Goal: Task Accomplishment & Management: Complete application form

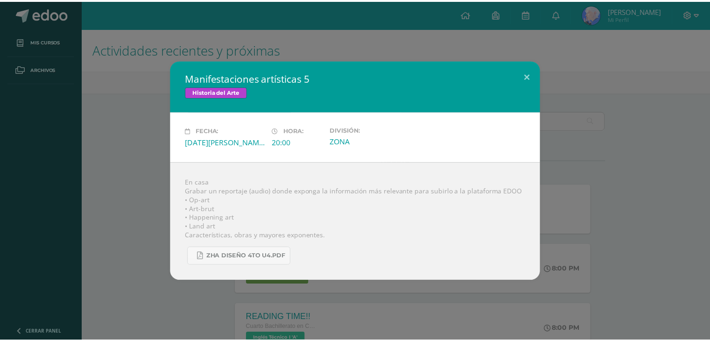
scroll to position [233, 0]
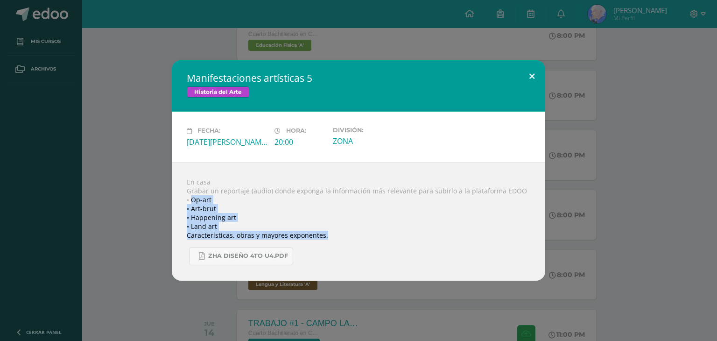
click at [526, 78] on button at bounding box center [531, 76] width 27 height 32
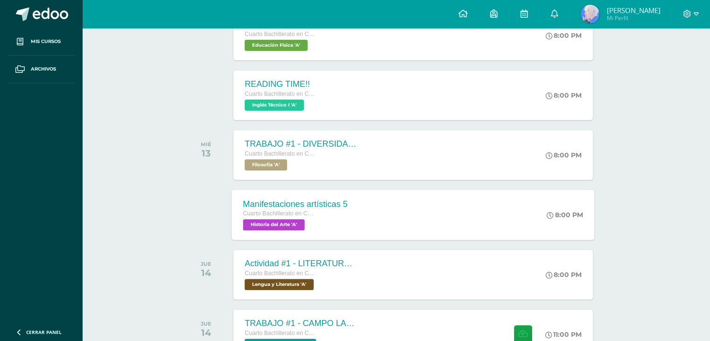
click at [433, 198] on div "Manifestaciones artísticas 5 Cuarto Bachillerato en CCLL con Orientación en Dis…" at bounding box center [413, 214] width 363 height 50
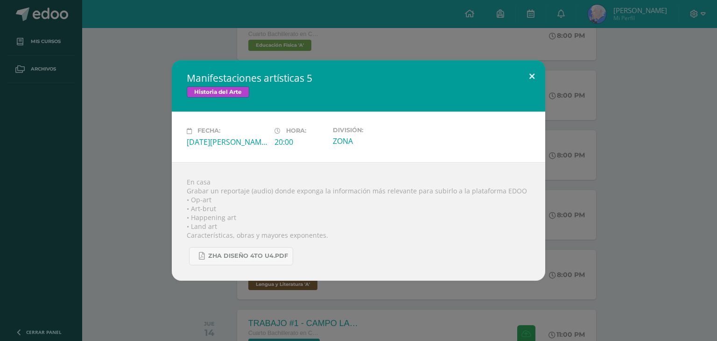
click at [531, 71] on button at bounding box center [531, 76] width 27 height 32
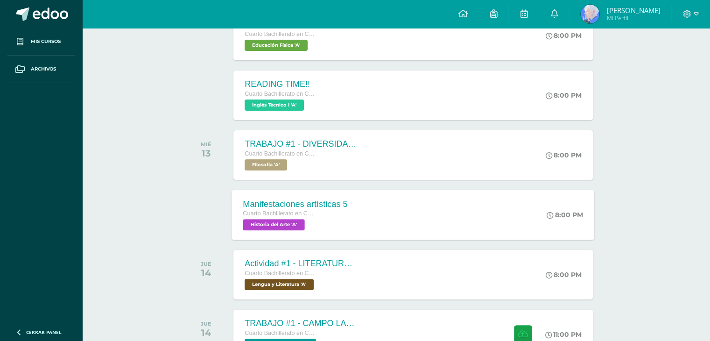
click at [355, 204] on div "Manifestaciones artísticas 5 Cuarto Bachillerato en CCLL con Orientación en Dis…" at bounding box center [295, 214] width 127 height 50
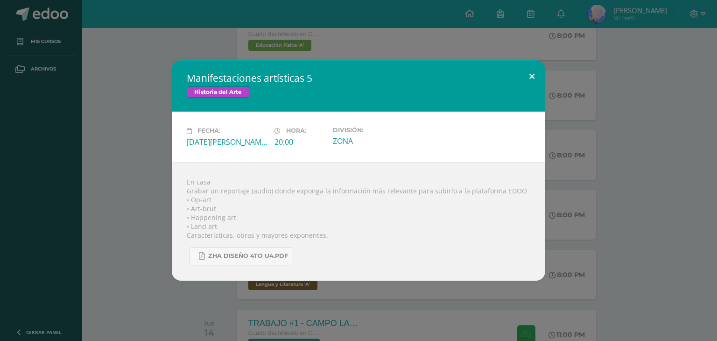
click at [531, 73] on button at bounding box center [531, 76] width 27 height 32
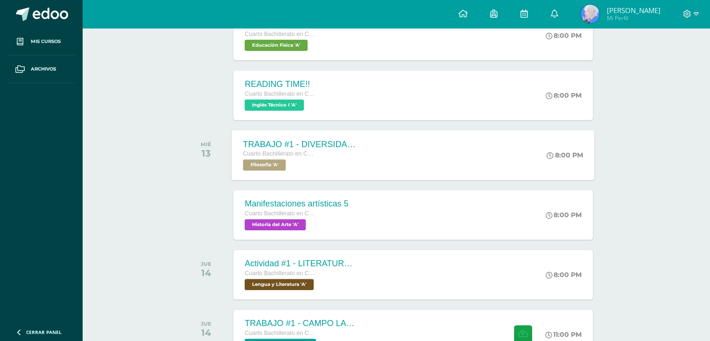
click at [368, 145] on div "TRABAJO #1 - DIVERSIDAD CULTURAL Cuarto Bachillerato en CCLL con Orientación en…" at bounding box center [413, 155] width 363 height 50
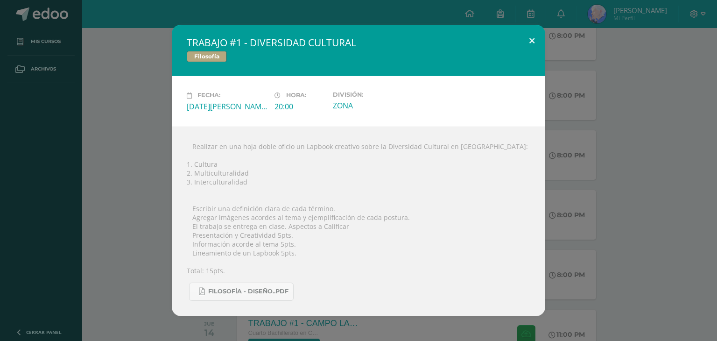
click at [528, 38] on button at bounding box center [531, 41] width 27 height 32
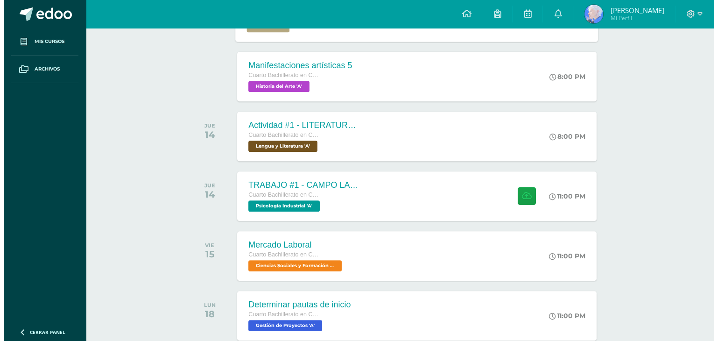
scroll to position [373, 0]
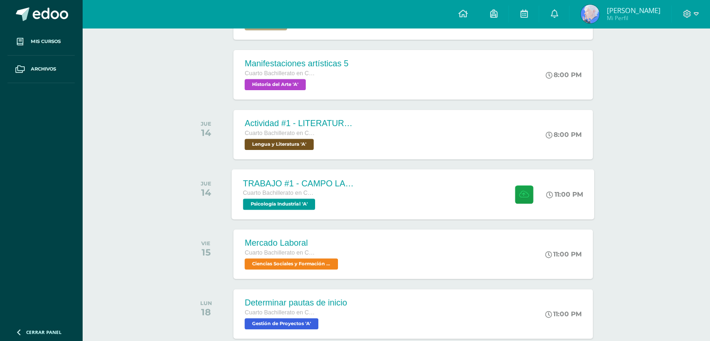
click at [361, 183] on div "TRABAJO #1 - CAMPO LABORAL Cuarto Bachillerato en CCLL con Orientación en Diseñ…" at bounding box center [300, 194] width 136 height 50
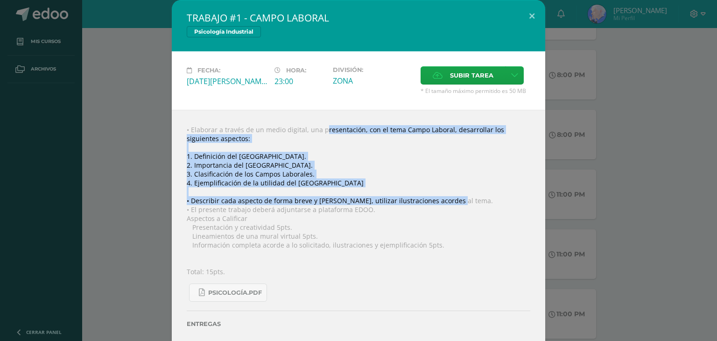
drag, startPoint x: 302, startPoint y: 127, endPoint x: 464, endPoint y: 203, distance: 178.5
click at [464, 203] on div "• Elaborar a través de un medio digital, una presentación, con el tema Campo La…" at bounding box center [358, 237] width 373 height 254
copy div "una presentación, con el tema Campo Laboral, desarrollar los siguientes aspecto…"
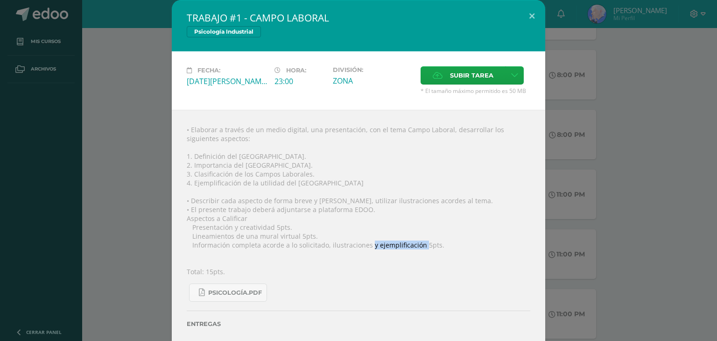
drag, startPoint x: 364, startPoint y: 248, endPoint x: 414, endPoint y: 245, distance: 50.4
click at [414, 245] on div "• Elaborar a través de un medio digital, una presentación, con el tema Campo La…" at bounding box center [358, 237] width 373 height 254
copy div "y ejemplificación"
click at [511, 71] on icon at bounding box center [514, 75] width 7 height 8
click at [483, 92] on span "Subir enlace" at bounding box center [470, 95] width 39 height 9
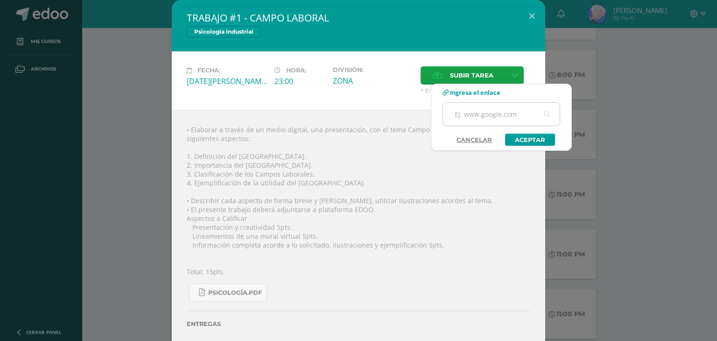
click at [475, 109] on input "text" at bounding box center [501, 114] width 117 height 23
click at [506, 117] on input "text" at bounding box center [501, 114] width 117 height 23
type input "[URL][DOMAIN_NAME]"
click at [526, 140] on link "Aceptar" at bounding box center [530, 139] width 50 height 12
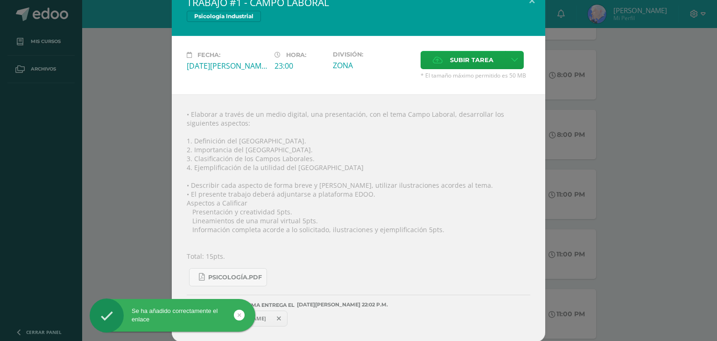
scroll to position [17, 0]
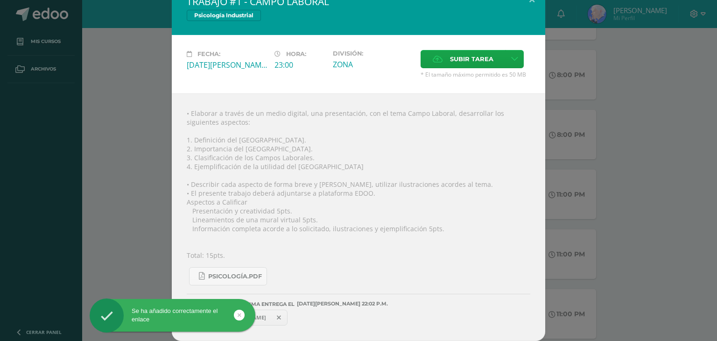
click at [271, 317] on span "[URL][DOMAIN_NAME]" at bounding box center [237, 317] width 68 height 7
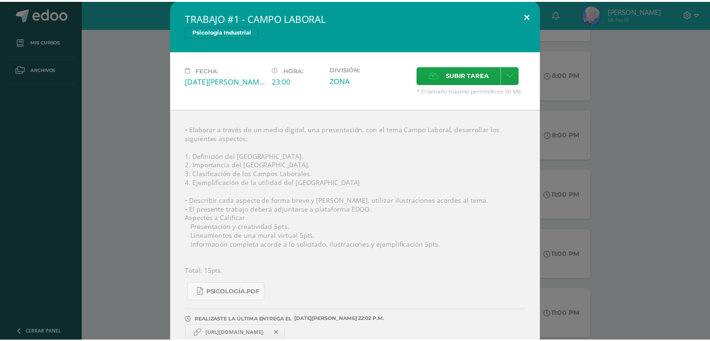
scroll to position [0, 0]
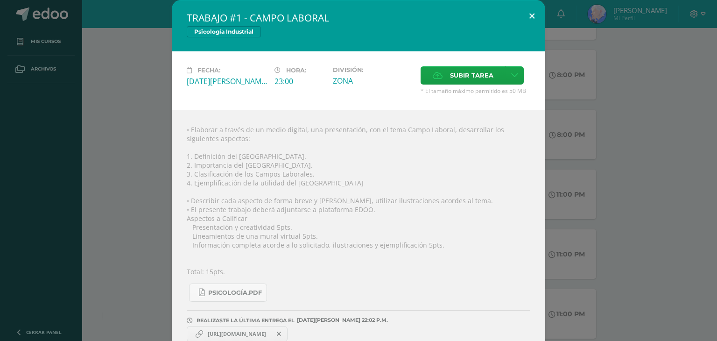
click at [529, 14] on button at bounding box center [531, 16] width 27 height 32
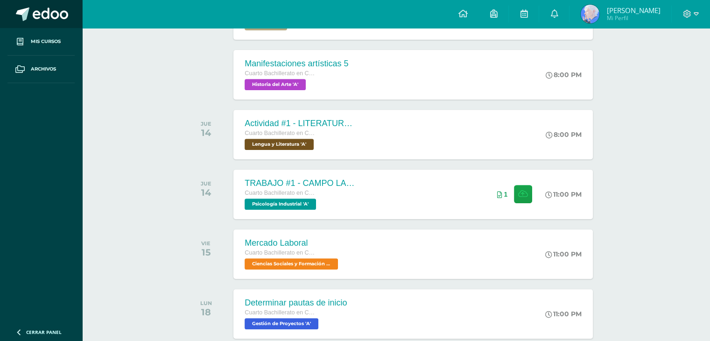
click at [21, 12] on span at bounding box center [23, 14] width 14 height 14
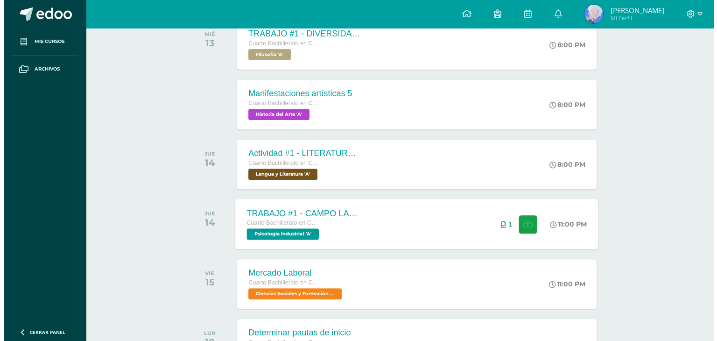
scroll to position [343, 0]
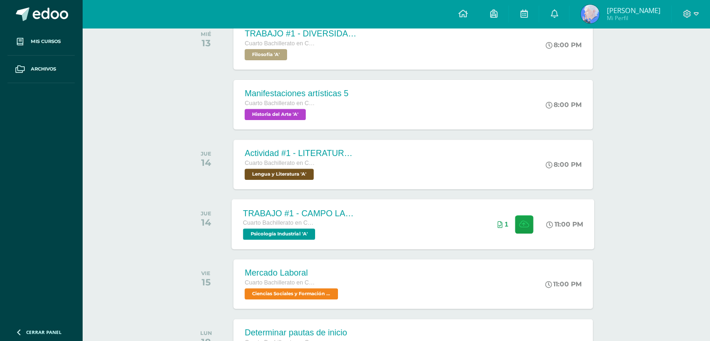
click at [332, 222] on div "Cuarto Bachillerato en CCLL con Orientación en Diseño Gráfico" at bounding box center [299, 223] width 113 height 10
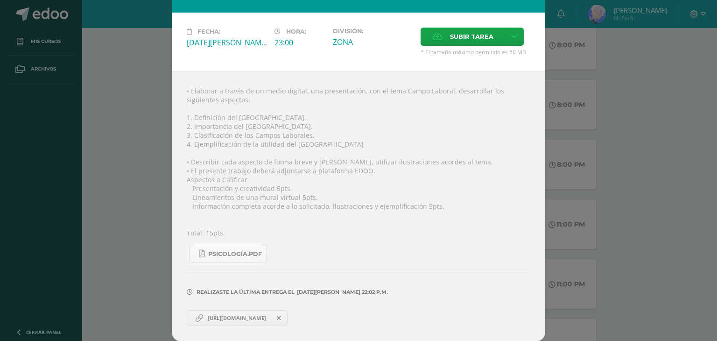
scroll to position [40, 0]
click at [226, 319] on span "[URL][DOMAIN_NAME]" at bounding box center [237, 317] width 68 height 7
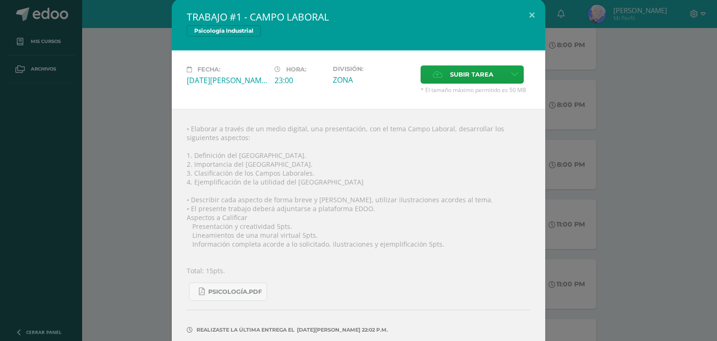
scroll to position [0, 0]
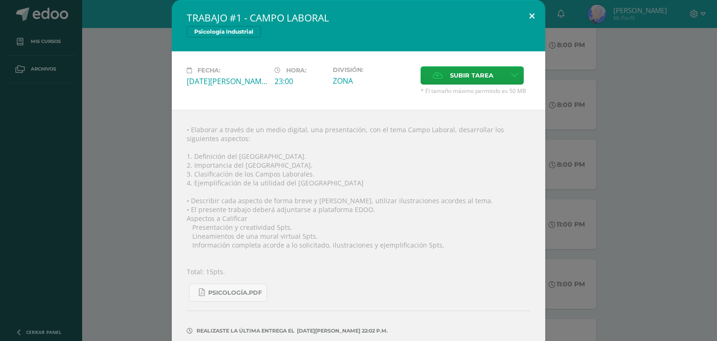
click at [526, 16] on button at bounding box center [531, 16] width 27 height 32
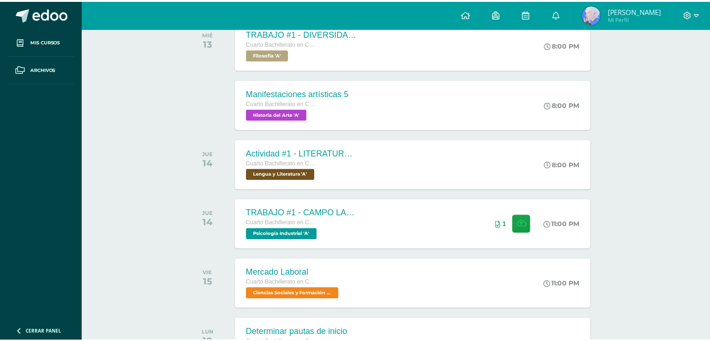
scroll to position [14, 0]
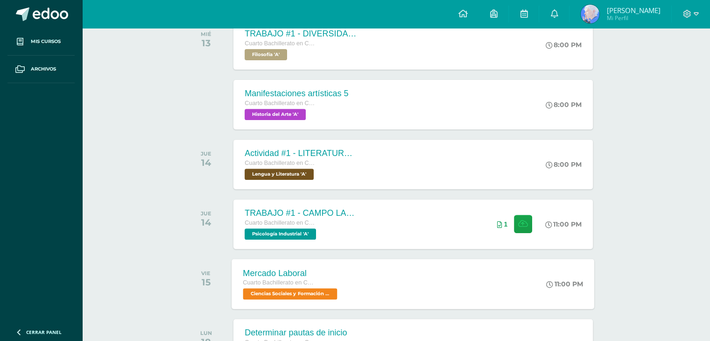
click at [353, 292] on div "Mercado Laboral Cuarto Bachillerato en CCLL con Orientación en Diseño Gráfico C…" at bounding box center [413, 283] width 363 height 50
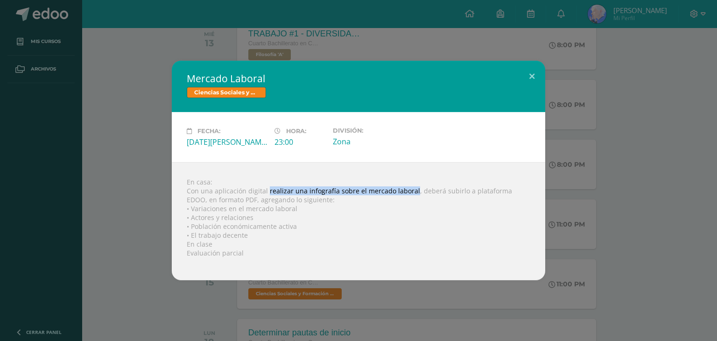
drag, startPoint x: 266, startPoint y: 189, endPoint x: 410, endPoint y: 193, distance: 143.8
click at [410, 193] on div "En casa: Con una aplicación digital realizar una infografía sobre el mercado la…" at bounding box center [358, 221] width 373 height 118
copy div "realizar una infografía sobre el mercado laboral"
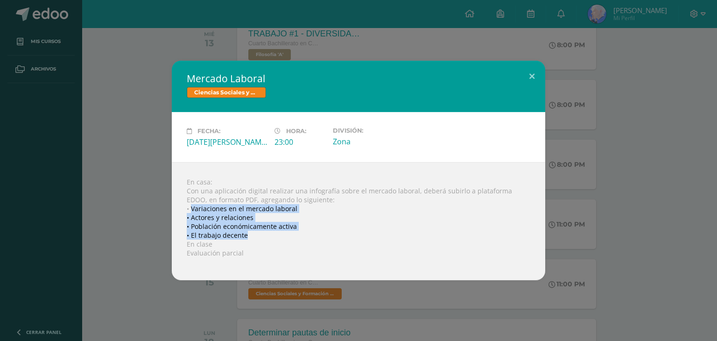
drag, startPoint x: 192, startPoint y: 207, endPoint x: 251, endPoint y: 235, distance: 64.5
click at [251, 235] on div "En casa: Con una aplicación digital realizar una infografía sobre el mercado la…" at bounding box center [358, 221] width 373 height 118
copy div "Variaciones en el mercado laboral • Actores y relaciones • Población económicam…"
click at [528, 78] on button at bounding box center [531, 77] width 27 height 32
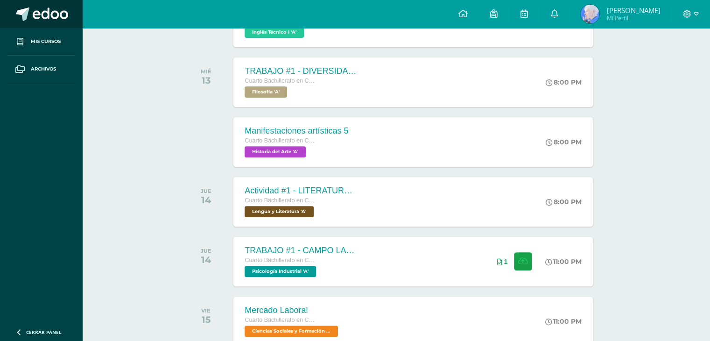
scroll to position [297, 0]
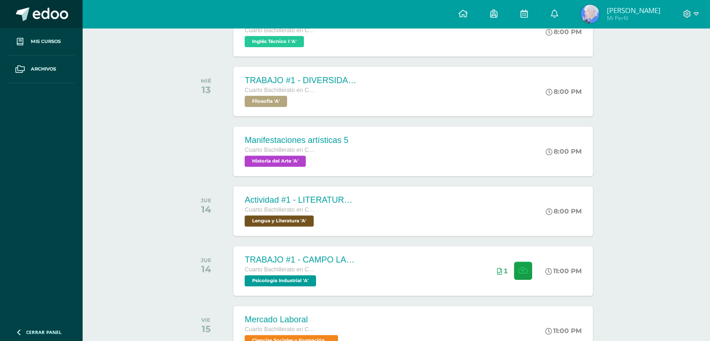
click at [30, 14] on link at bounding box center [41, 14] width 82 height 28
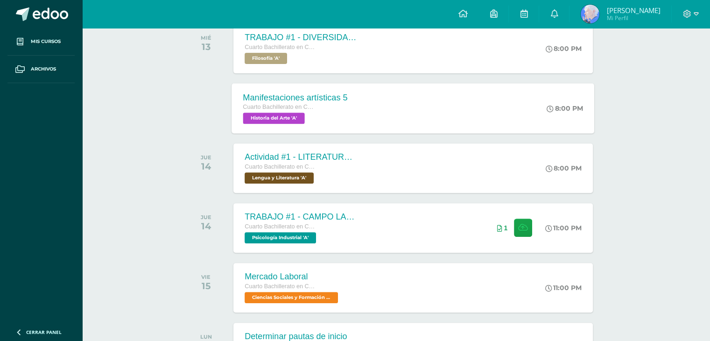
scroll to position [343, 0]
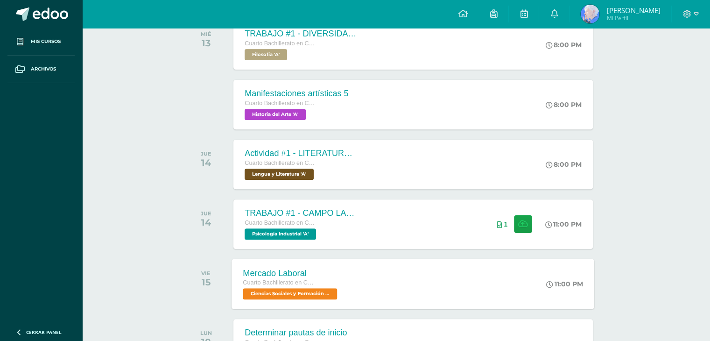
click at [367, 265] on div "Mercado Laboral Cuarto Bachillerato en CCLL con Orientación en Diseño Gráfico C…" at bounding box center [413, 283] width 363 height 50
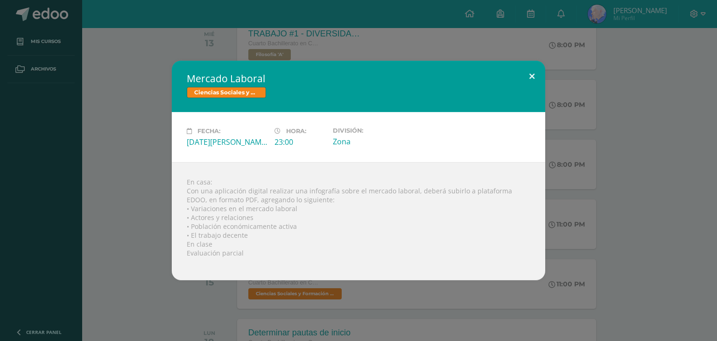
click at [541, 77] on button at bounding box center [531, 77] width 27 height 32
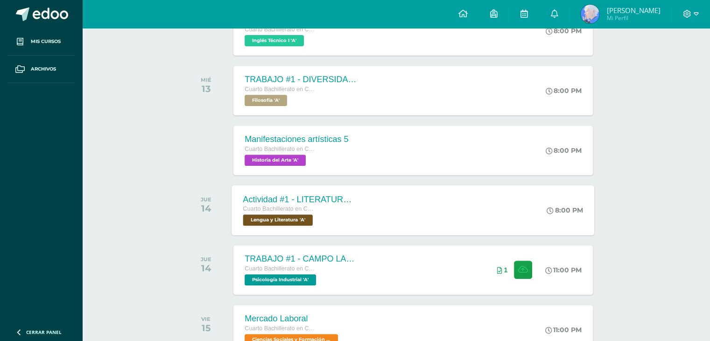
scroll to position [250, 0]
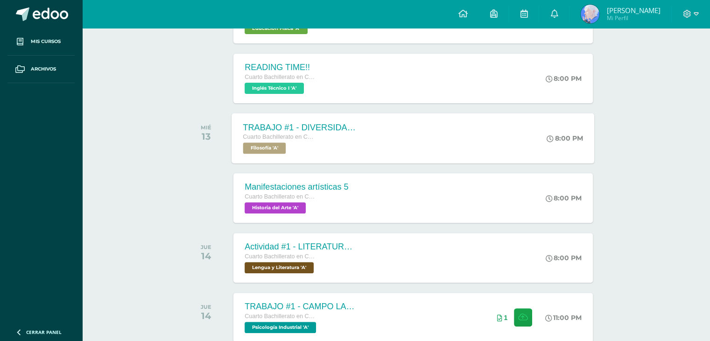
click at [370, 139] on div "TRABAJO #1 - DIVERSIDAD CULTURAL Cuarto Bachillerato en CCLL con Orientación en…" at bounding box center [413, 138] width 363 height 50
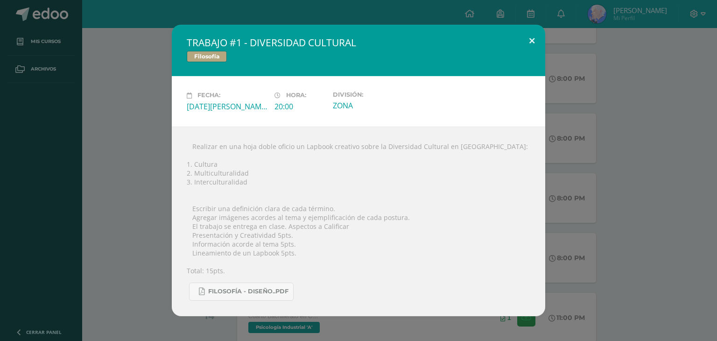
click at [532, 40] on button at bounding box center [531, 41] width 27 height 32
